Goal: Task Accomplishment & Management: Manage account settings

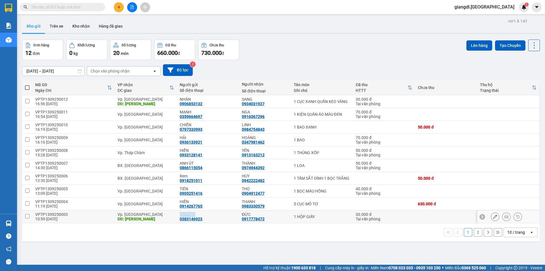
copy div "HƯƠNG"
drag, startPoint x: 195, startPoint y: 213, endPoint x: 178, endPoint y: 215, distance: 16.9
click at [178, 215] on td "HƯƠNG 0383146923" at bounding box center [208, 216] width 62 height 13
checkbox input "true"
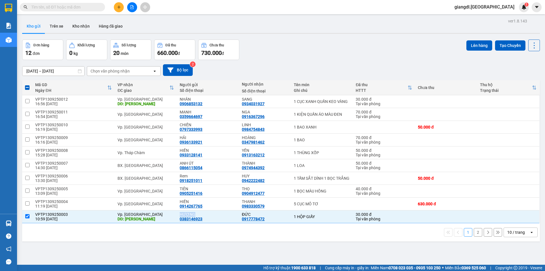
copy div "HƯƠNG"
drag, startPoint x: 188, startPoint y: 187, endPoint x: 177, endPoint y: 189, distance: 10.9
click at [177, 189] on td "TIÊN 0905251416" at bounding box center [208, 191] width 62 height 13
checkbox input "true"
copy div "TIÊN"
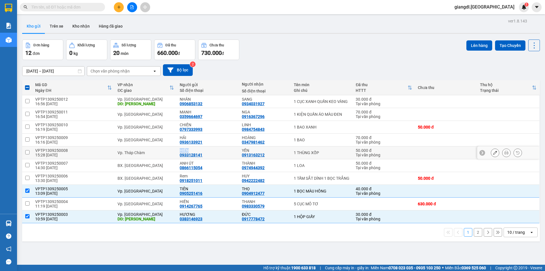
drag, startPoint x: 193, startPoint y: 150, endPoint x: 175, endPoint y: 150, distance: 18.2
click at [175, 150] on tr "VPTP1309250008 15:28 [DATE] Vp. Tháp Chàm HIỀN 0933128141 YẾN 0913163212 1 THÙN…" at bounding box center [281, 152] width 518 height 13
checkbox input "true"
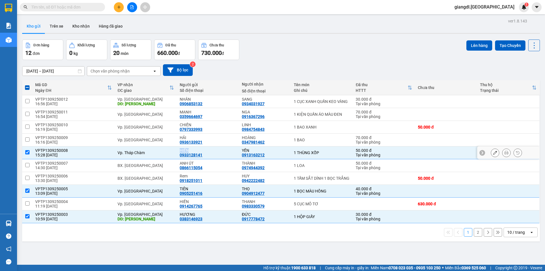
copy tr "Vp. Tháp Chàm HIỀN"
drag, startPoint x: 186, startPoint y: 138, endPoint x: 179, endPoint y: 137, distance: 7.7
click at [180, 137] on div "HẢI" at bounding box center [208, 137] width 56 height 5
checkbox input "true"
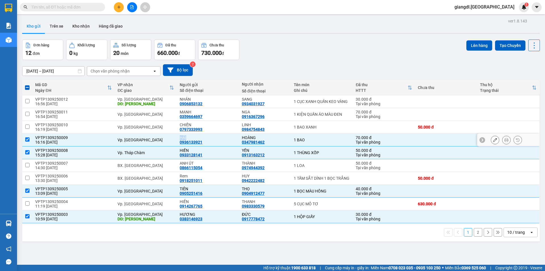
copy div "HẢI"
drag, startPoint x: 193, startPoint y: 111, endPoint x: 168, endPoint y: 114, distance: 24.7
click at [168, 114] on tr "VPTP1309250011 16:54 [DATE] Vp. Phan Rang MẠNH 0359664697 NGA 0916367296 1 KIỆN…" at bounding box center [281, 114] width 518 height 13
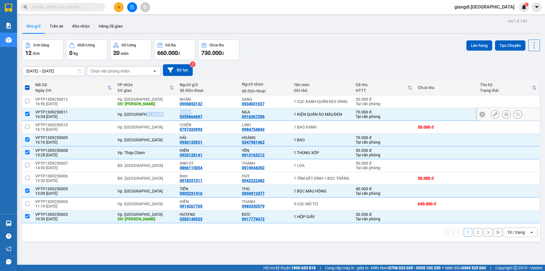
copy tr "MẠNH"
click at [474, 234] on button "2" at bounding box center [478, 232] width 9 height 9
checkbox input "false"
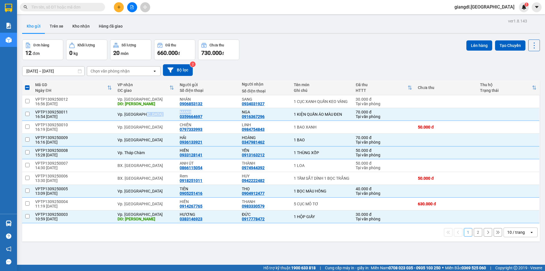
checkbox input "false"
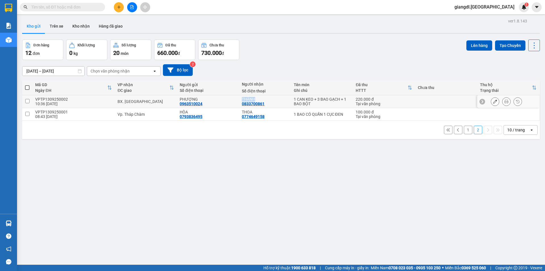
drag, startPoint x: 257, startPoint y: 99, endPoint x: 241, endPoint y: 101, distance: 16.6
click at [242, 101] on div "THÀNH" at bounding box center [265, 99] width 46 height 5
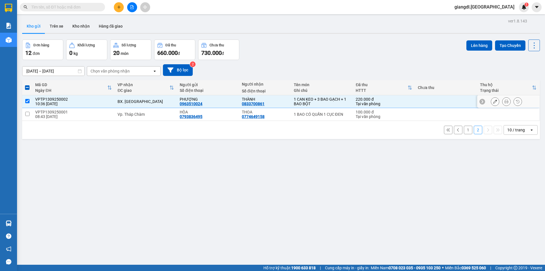
click at [205, 102] on div "PHƯỢNG 0963510024" at bounding box center [208, 101] width 56 height 9
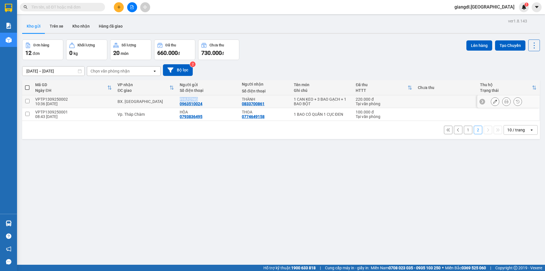
drag, startPoint x: 199, startPoint y: 98, endPoint x: 177, endPoint y: 100, distance: 22.2
click at [177, 100] on td "PHƯỢNG 0963510024" at bounding box center [208, 101] width 62 height 13
checkbox input "true"
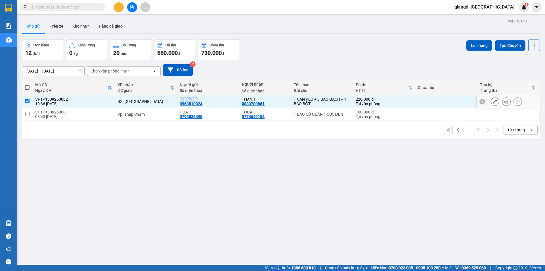
copy div "PHƯỢNG"
drag, startPoint x: 187, startPoint y: 110, endPoint x: 177, endPoint y: 111, distance: 9.7
click at [177, 111] on td "HÒA 0793836495" at bounding box center [208, 114] width 62 height 13
checkbox input "true"
copy div "HÒA"
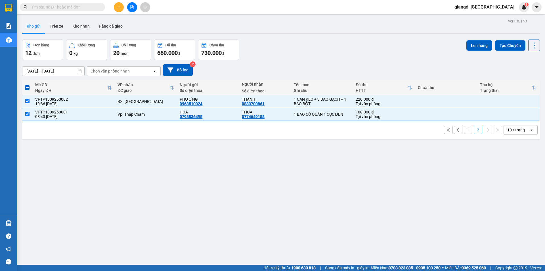
click at [266, 141] on div "ver 1.8.143 Kho gửi Trên xe Kho nhận Hàng đã giao Đơn hàng 12 đơn Khối lượng 0 …" at bounding box center [281, 152] width 522 height 271
click at [246, 163] on div "ver 1.8.143 Kho gửi Trên xe Kho nhận Hàng đã giao Đơn hàng 12 đơn Khối lượng 0 …" at bounding box center [281, 152] width 522 height 271
click at [358, 63] on div "[DATE] – [DATE] Press the down arrow key to interact with the calendar and sele…" at bounding box center [281, 70] width 518 height 20
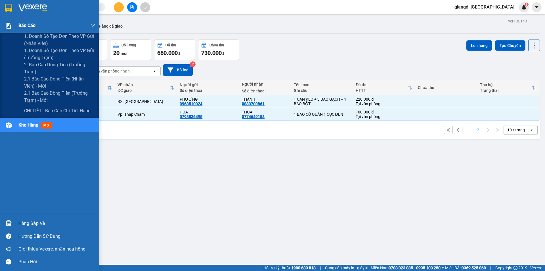
click at [23, 27] on span "Báo cáo" at bounding box center [26, 25] width 17 height 7
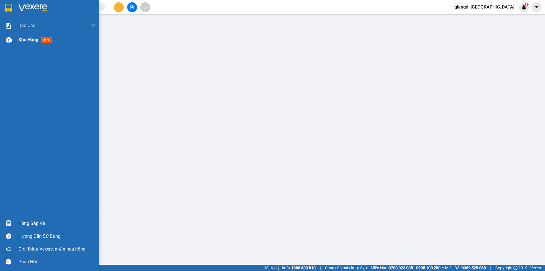
click at [20, 35] on div "Kho hàng mới" at bounding box center [56, 40] width 77 height 14
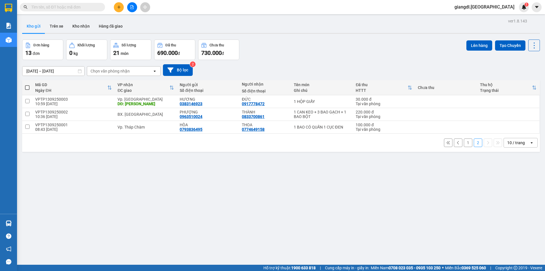
click at [464, 145] on button "1" at bounding box center [468, 142] width 9 height 9
